Goal: Register for event/course

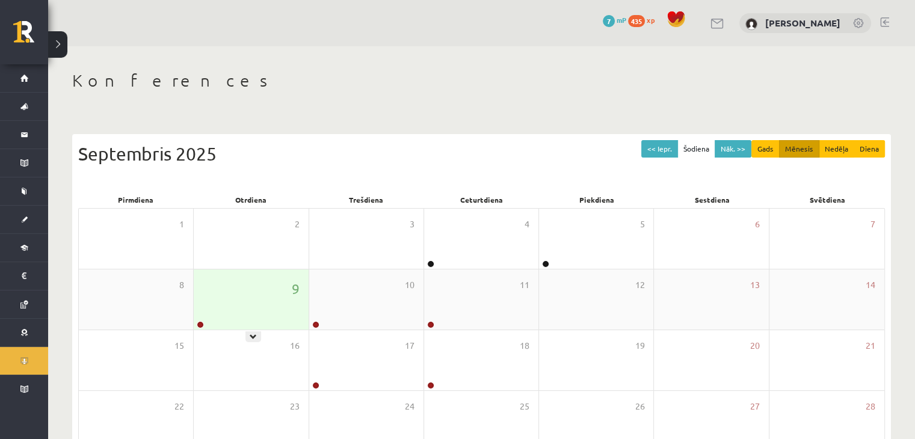
click at [258, 290] on div "9" at bounding box center [251, 300] width 114 height 60
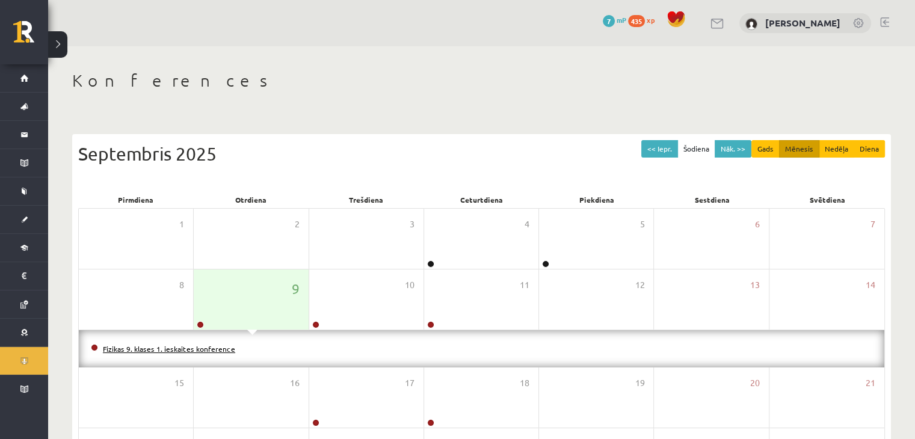
click at [203, 345] on link "Fizikas 9. klases 1. ieskaites konference" at bounding box center [169, 349] width 132 height 10
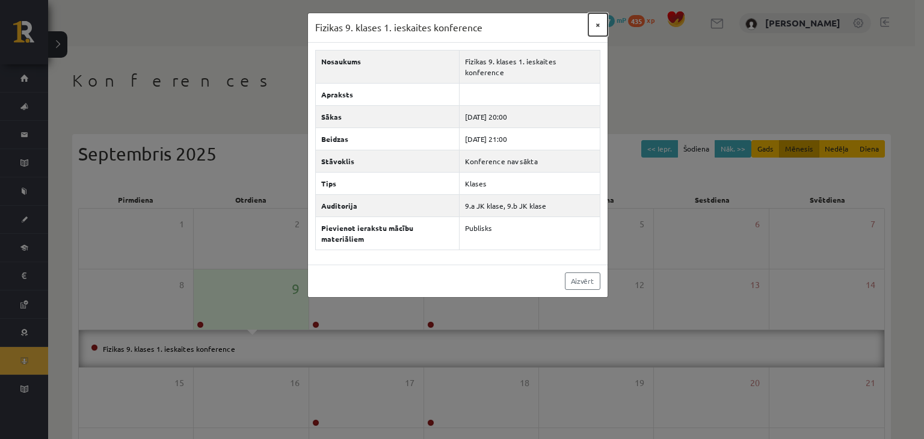
click at [596, 27] on button "×" at bounding box center [597, 24] width 19 height 23
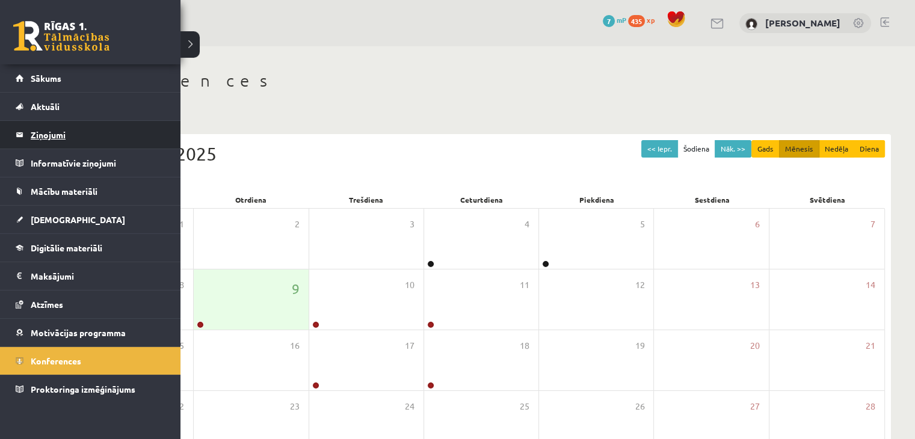
click at [82, 141] on legend "Ziņojumi 0" at bounding box center [98, 135] width 135 height 28
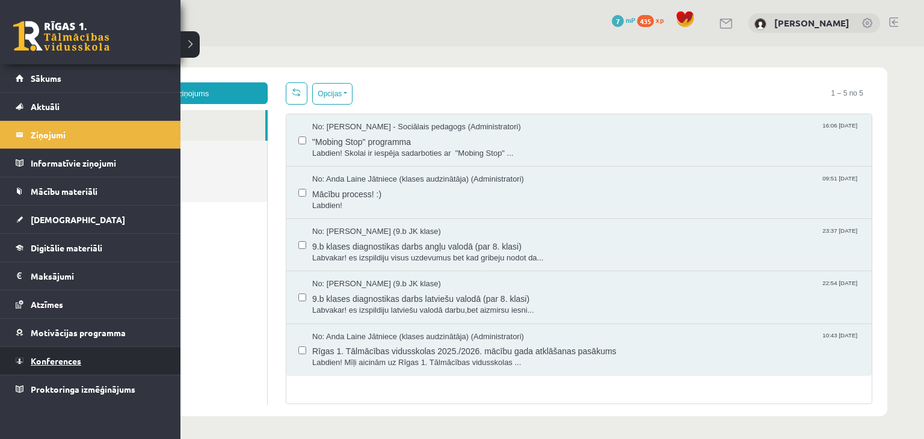
click at [65, 359] on span "Konferences" at bounding box center [56, 361] width 51 height 11
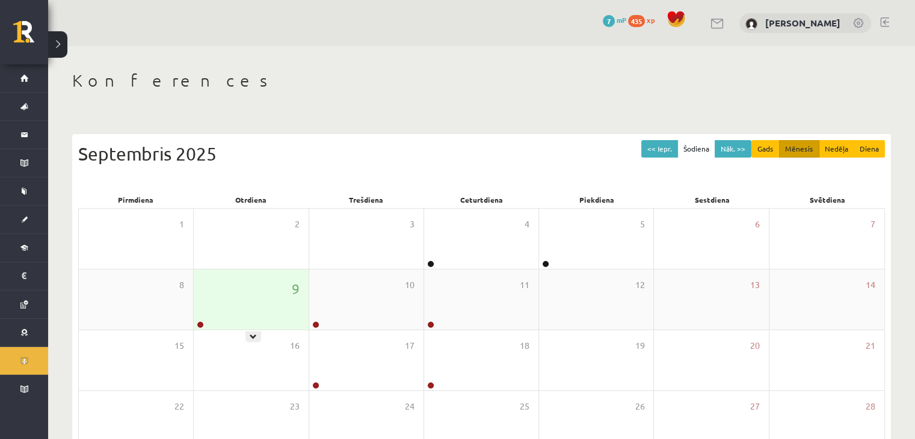
click at [209, 309] on div "9" at bounding box center [251, 300] width 114 height 60
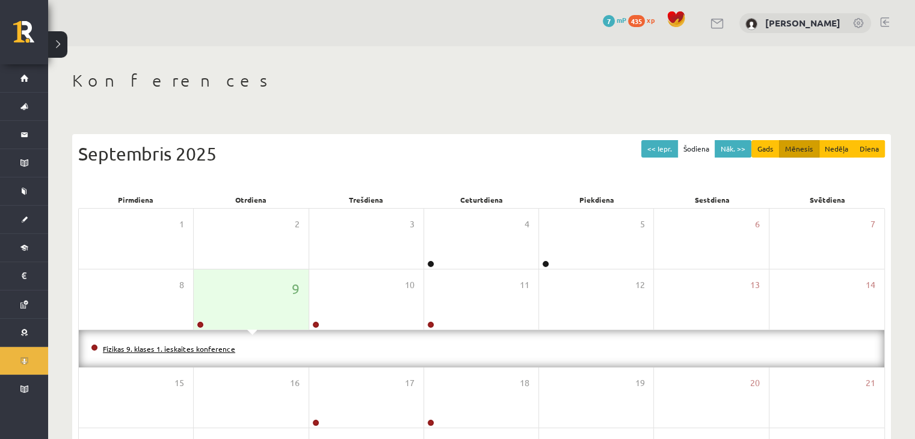
click at [217, 347] on link "Fizikas 9. klases 1. ieskaites konference" at bounding box center [169, 349] width 132 height 10
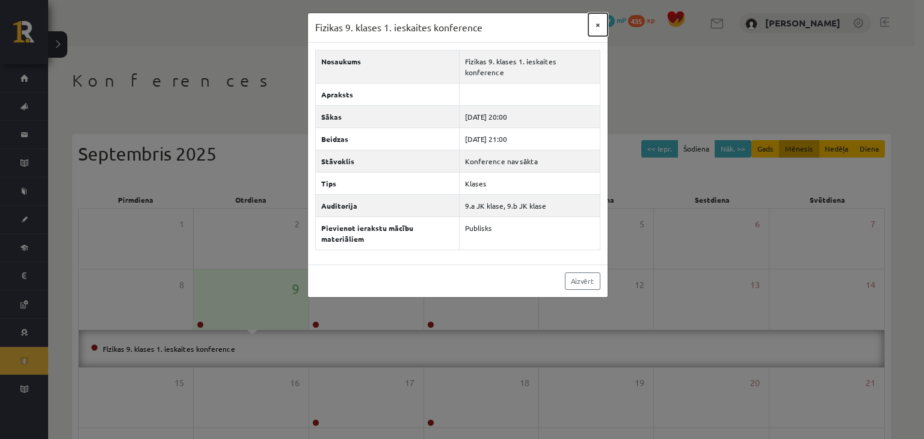
click at [597, 27] on button "×" at bounding box center [597, 24] width 19 height 23
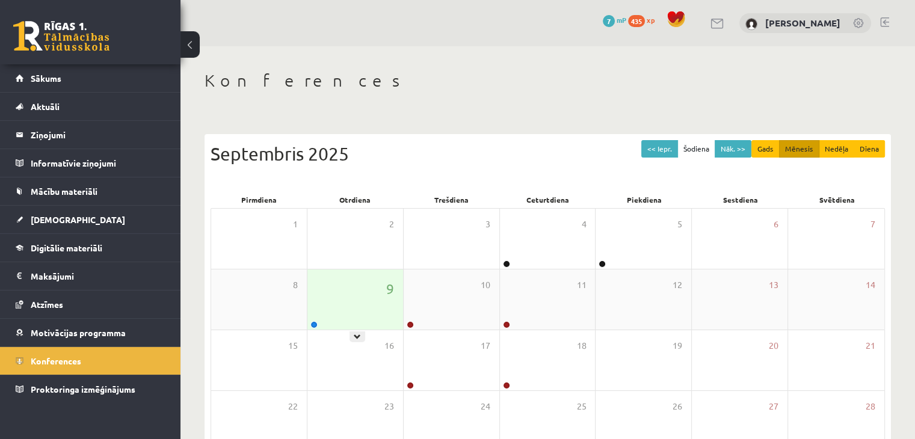
click at [352, 282] on div "9" at bounding box center [355, 300] width 96 height 60
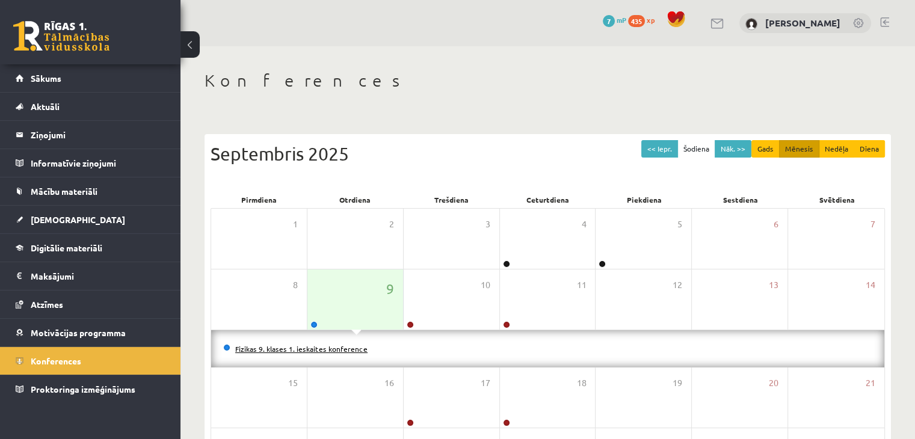
click at [342, 350] on link "Fizikas 9. klases 1. ieskaites konference" at bounding box center [301, 349] width 132 height 10
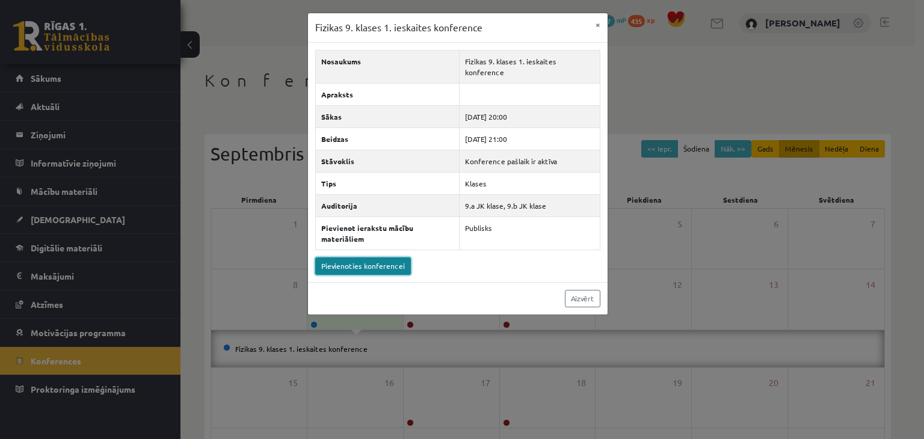
click at [378, 258] on link "Pievienoties konferencei" at bounding box center [363, 266] width 96 height 17
